Goal: Task Accomplishment & Management: Manage account settings

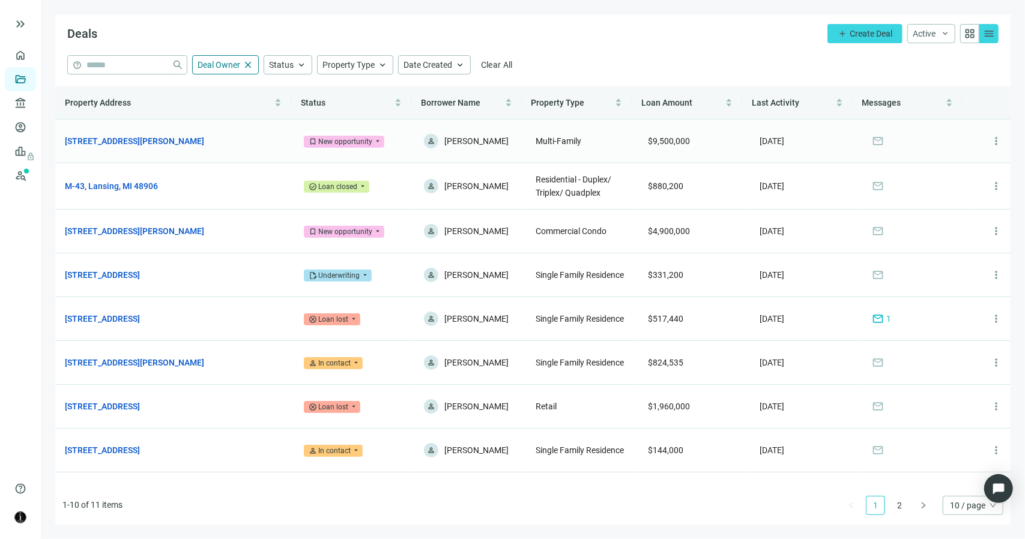
click at [318, 141] on div "New opportunity" at bounding box center [345, 142] width 54 height 12
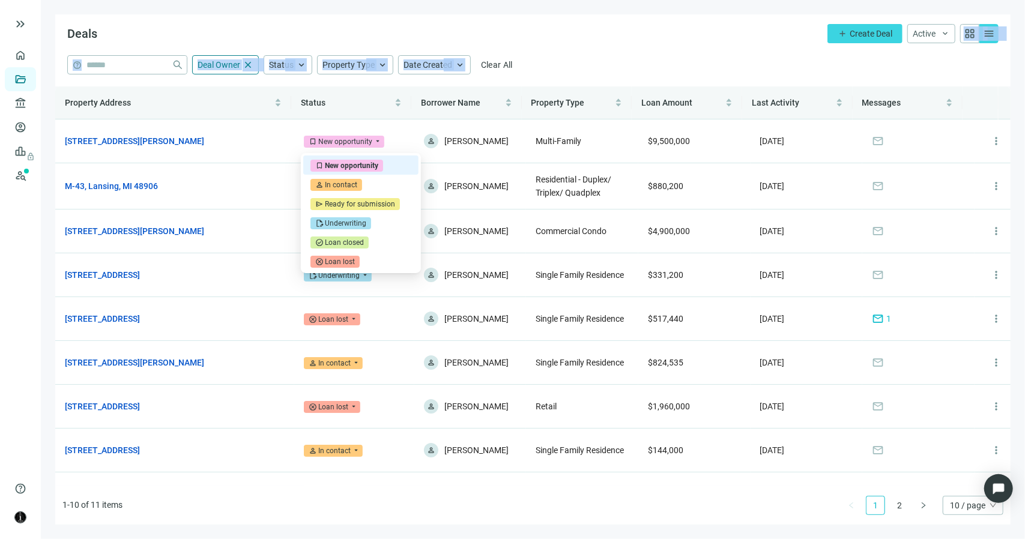
click at [650, 56] on main "Deals add Create Deal Active keyboard_arrow_down grid_view menu help close Deal…" at bounding box center [533, 269] width 984 height 539
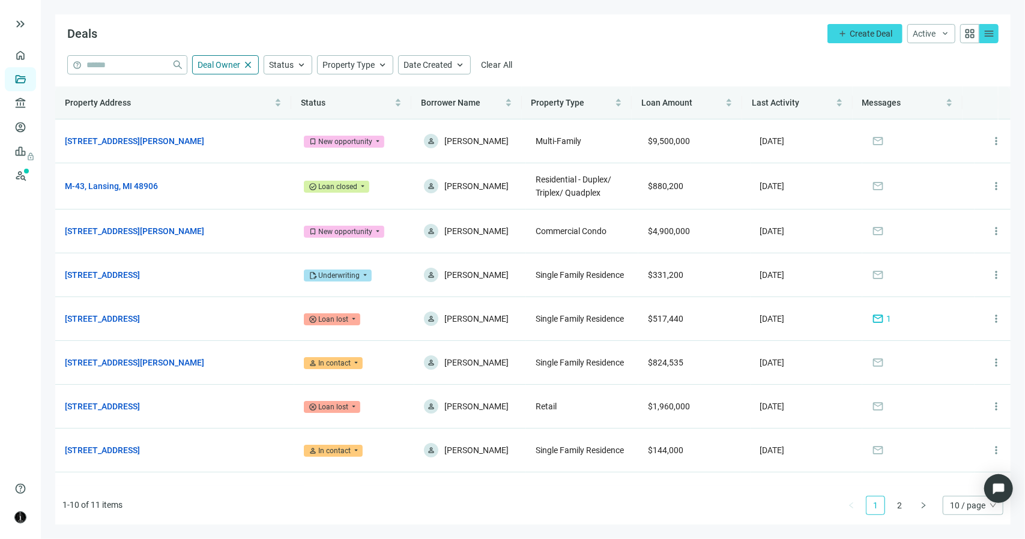
click at [664, 43] on div "Deals add Create Deal Active keyboard_arrow_down grid_view menu" at bounding box center [532, 34] width 955 height 41
click at [355, 274] on div "Underwriting" at bounding box center [338, 276] width 41 height 12
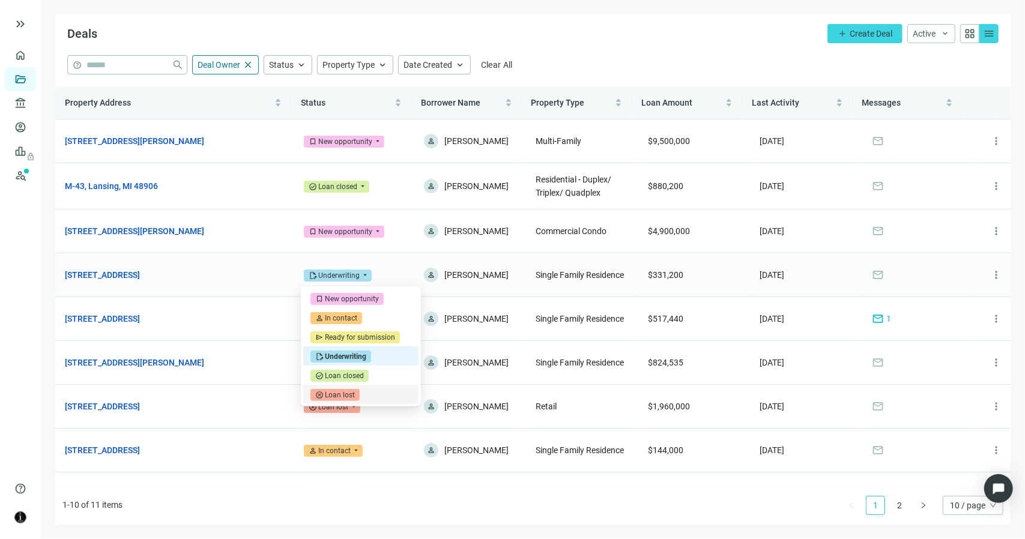
click at [353, 397] on div "Loan lost" at bounding box center [340, 395] width 30 height 12
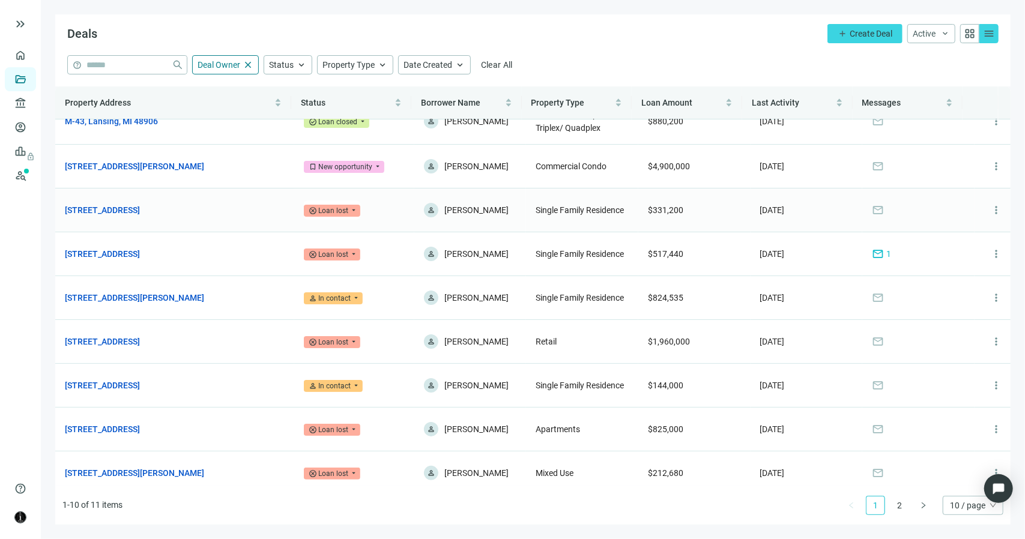
scroll to position [76, 0]
